Goal: Entertainment & Leisure: Consume media (video, audio)

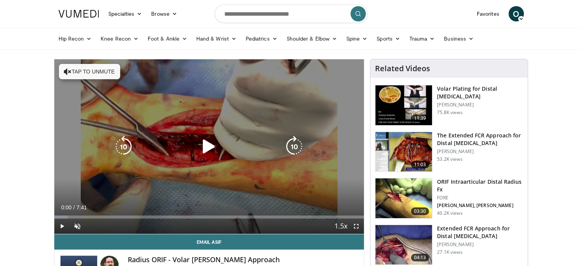
click at [203, 144] on icon "Video Player" at bounding box center [208, 146] width 21 height 21
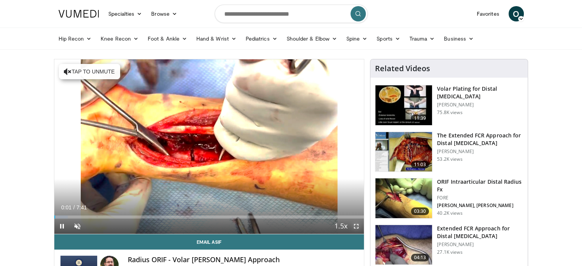
click at [359, 224] on span "Video Player" at bounding box center [356, 226] width 15 height 15
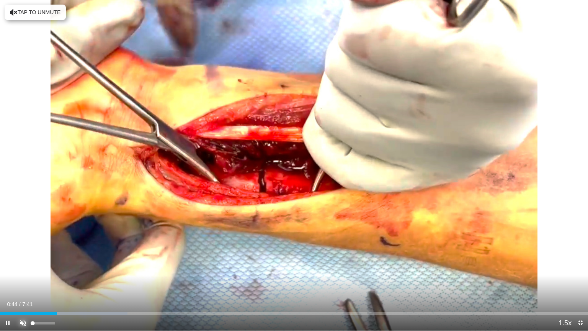
click at [22, 266] on span "Video Player" at bounding box center [22, 322] width 15 height 15
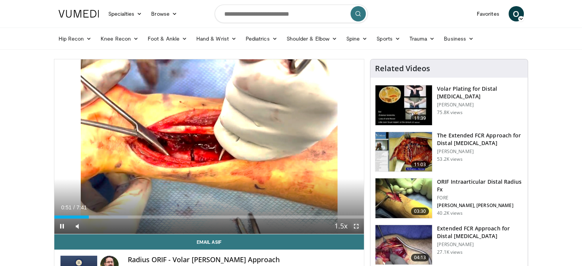
click at [360, 227] on span "Video Player" at bounding box center [356, 226] width 15 height 15
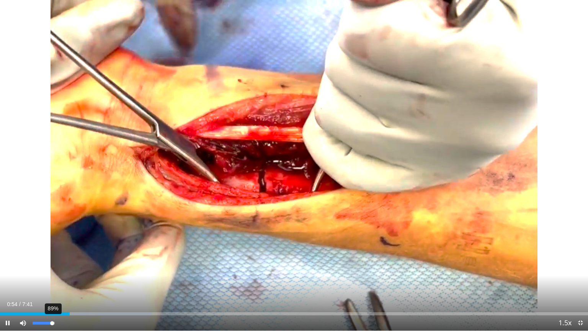
click at [52, 266] on div "89%" at bounding box center [44, 323] width 22 height 3
click at [51, 266] on div "Volume Level" at bounding box center [42, 323] width 19 height 3
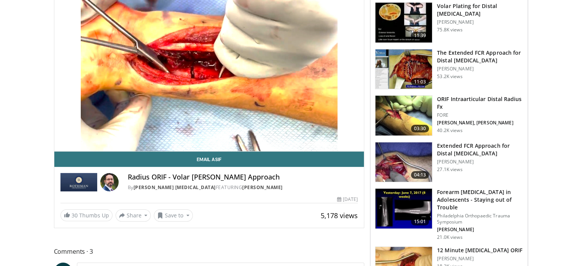
scroll to position [100, 0]
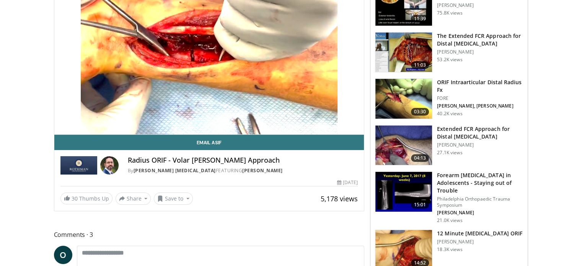
click at [412, 191] on img at bounding box center [404, 192] width 57 height 40
